Goal: Find specific page/section: Find specific page/section

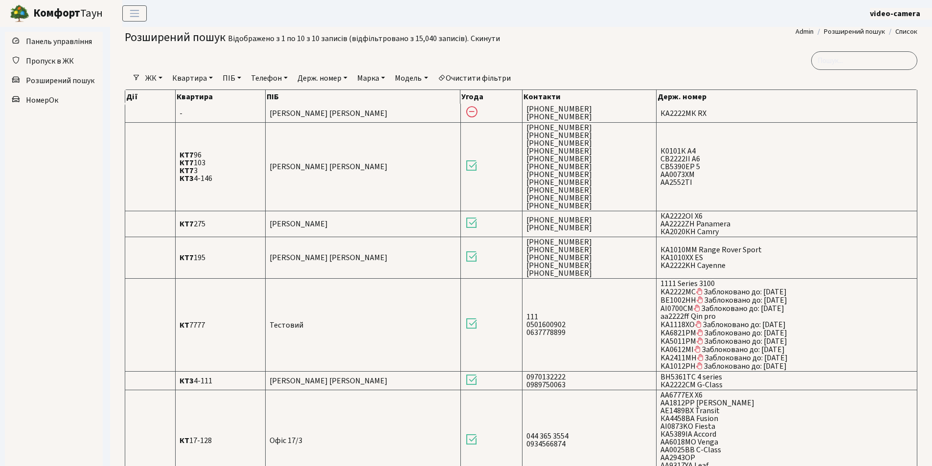
select select "25"
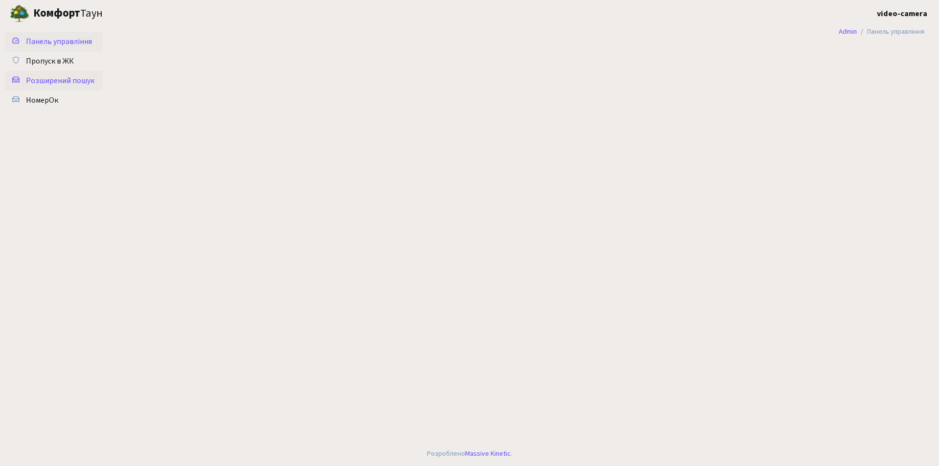
click at [61, 78] on span "Розширений пошук" at bounding box center [60, 80] width 68 height 11
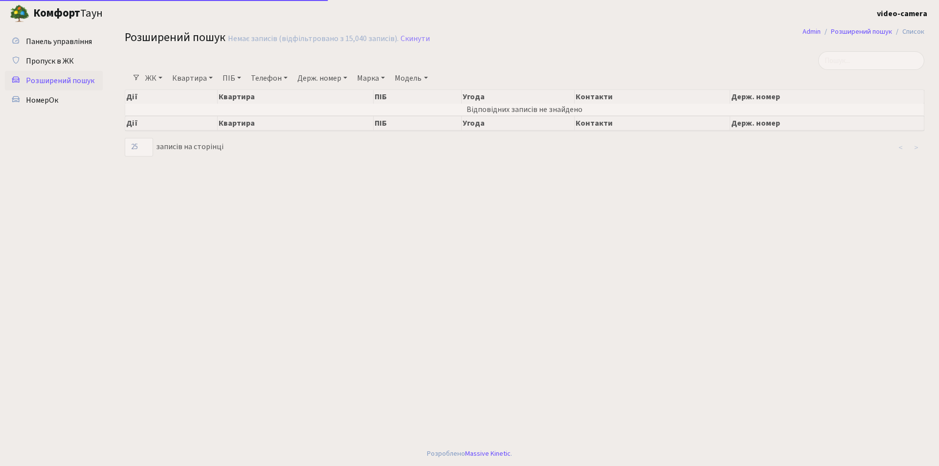
select select "25"
click at [314, 74] on link "Держ. номер" at bounding box center [322, 78] width 58 height 17
click at [317, 96] on input "text" at bounding box center [322, 97] width 57 height 19
type input "6007"
